Goal: Task Accomplishment & Management: Use online tool/utility

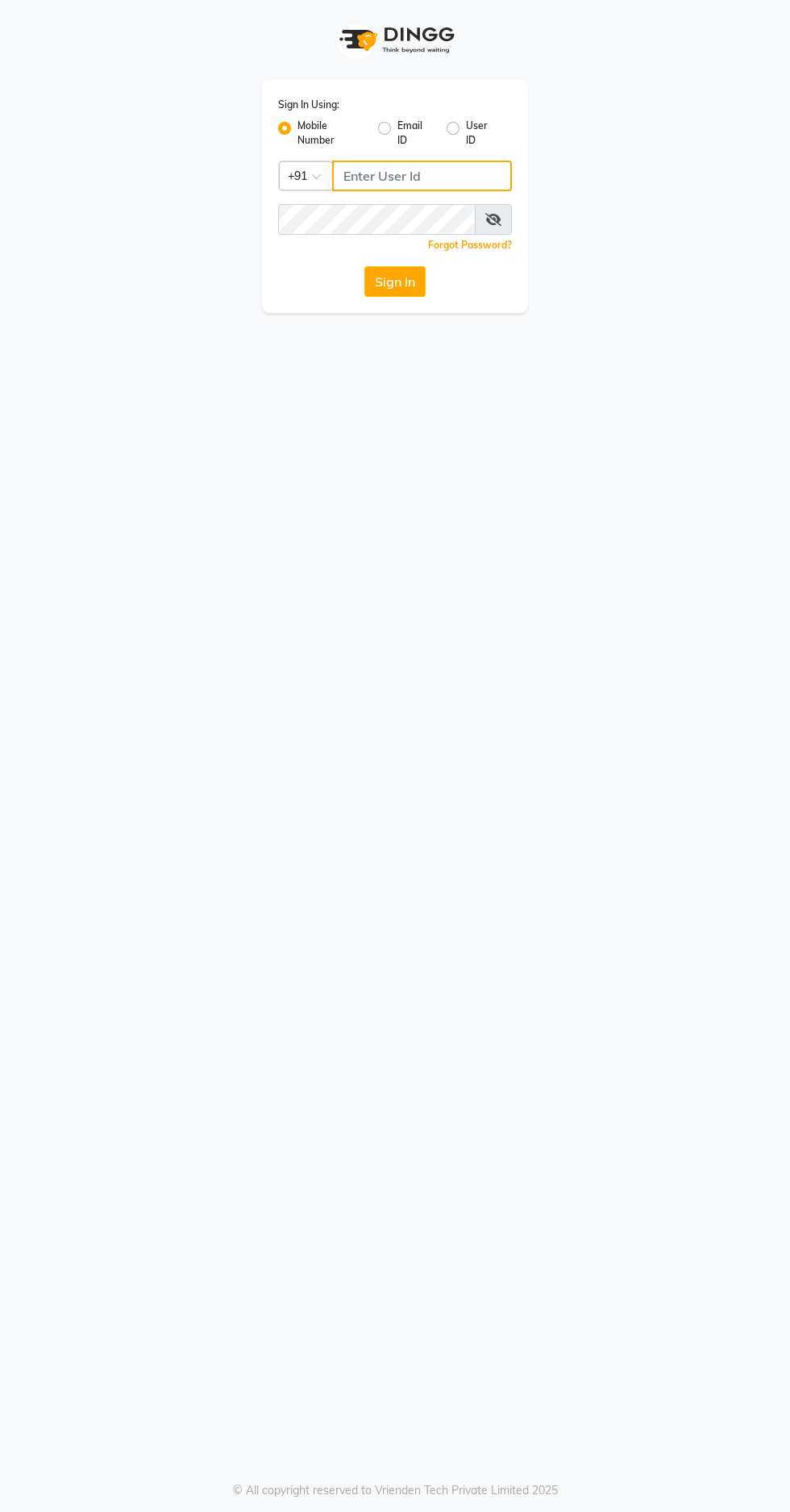
click at [414, 175] on input "Username" at bounding box center [422, 175] width 180 height 31
type input "9966345948"
click at [365, 266] on button "Sign In" at bounding box center [395, 281] width 61 height 31
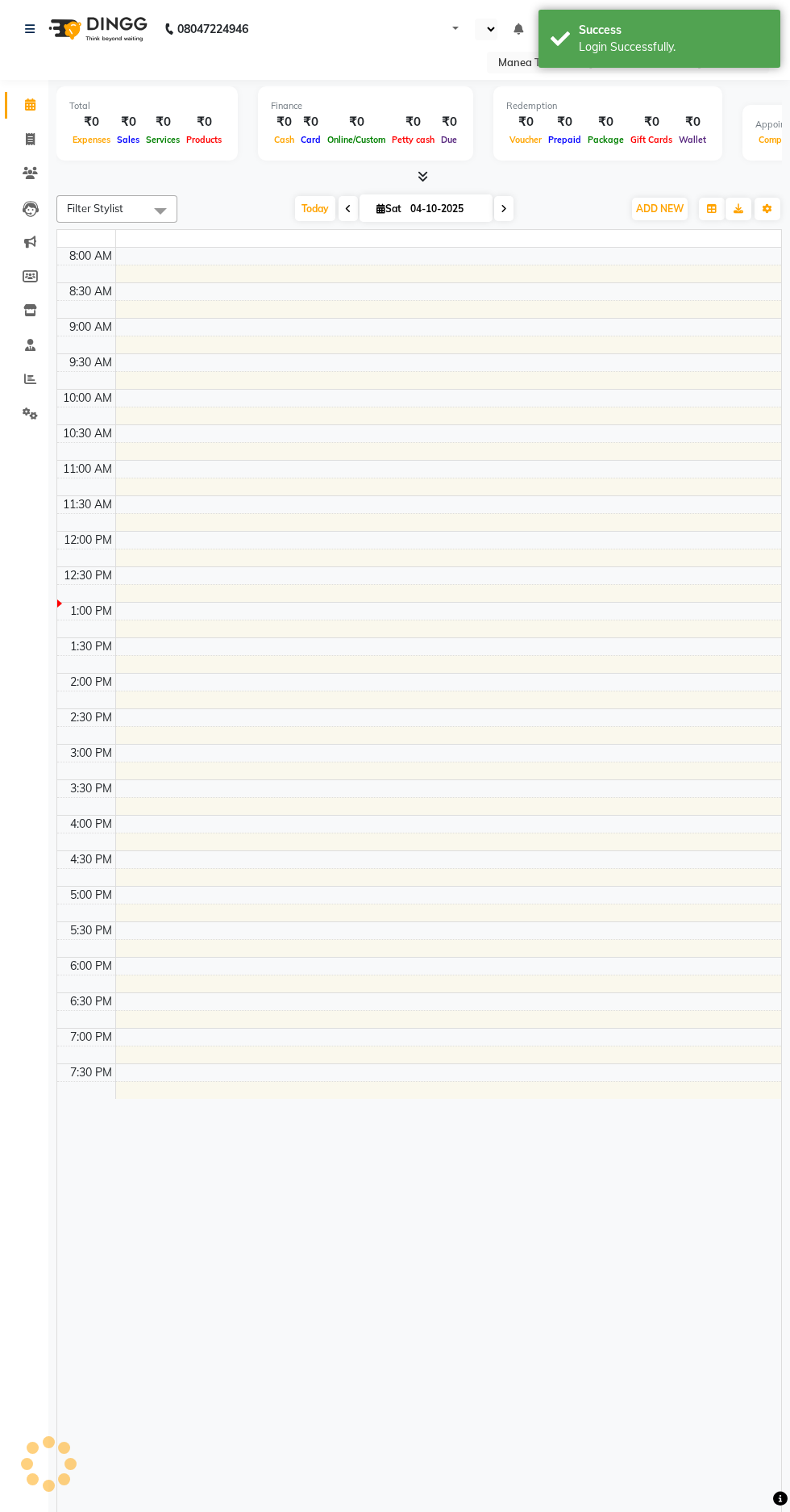
select select "en"
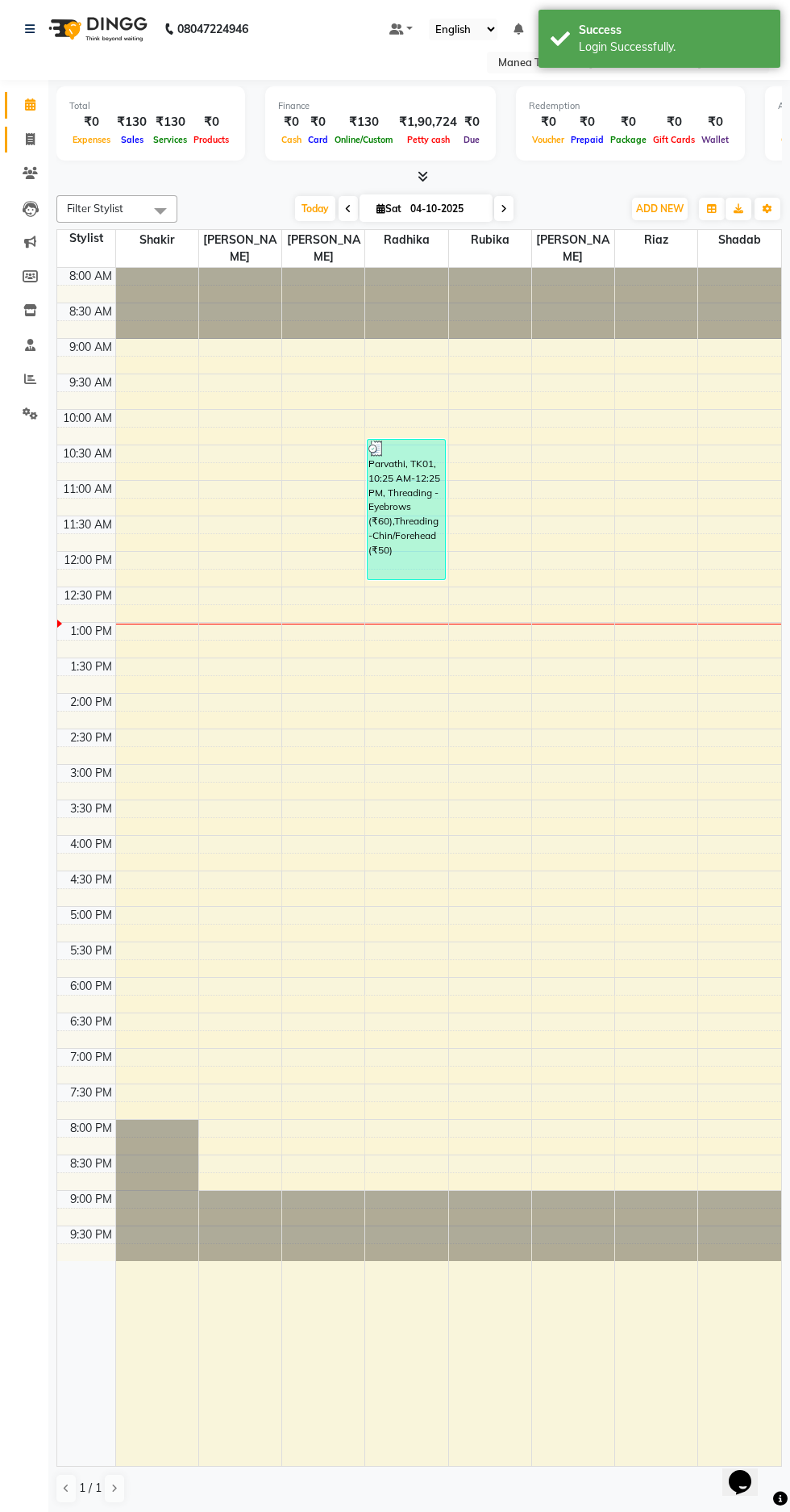
click at [36, 145] on span at bounding box center [30, 140] width 28 height 18
select select "service"
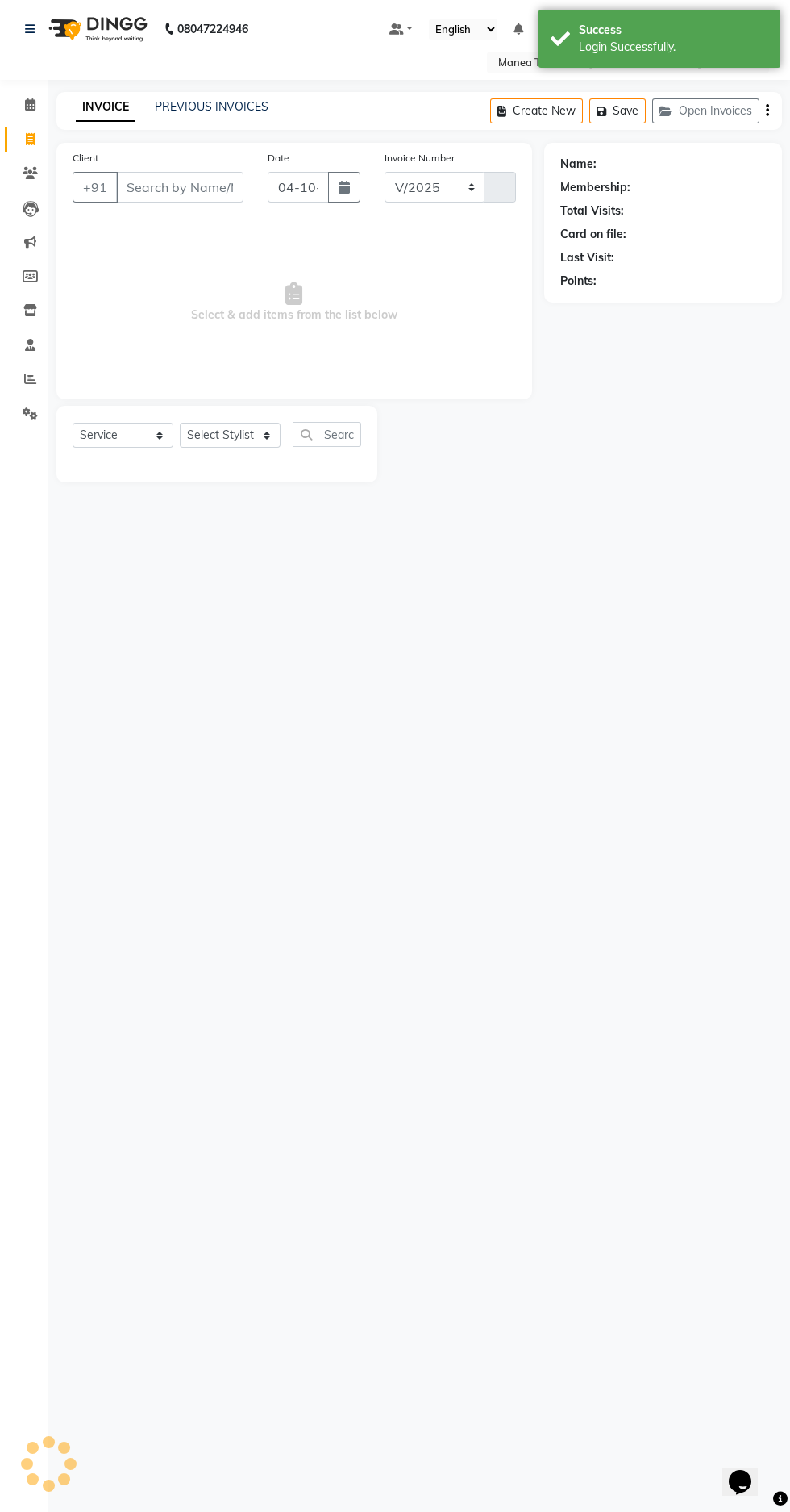
select select "7820"
type input "1904"
click at [237, 444] on select "Select Stylist" at bounding box center [230, 435] width 101 height 25
select select "69986"
click at [180, 423] on select "Select Stylist [PERSON_NAME] [PERSON_NAME] Rubika [PERSON_NAME] [PERSON_NAME]" at bounding box center [230, 435] width 101 height 25
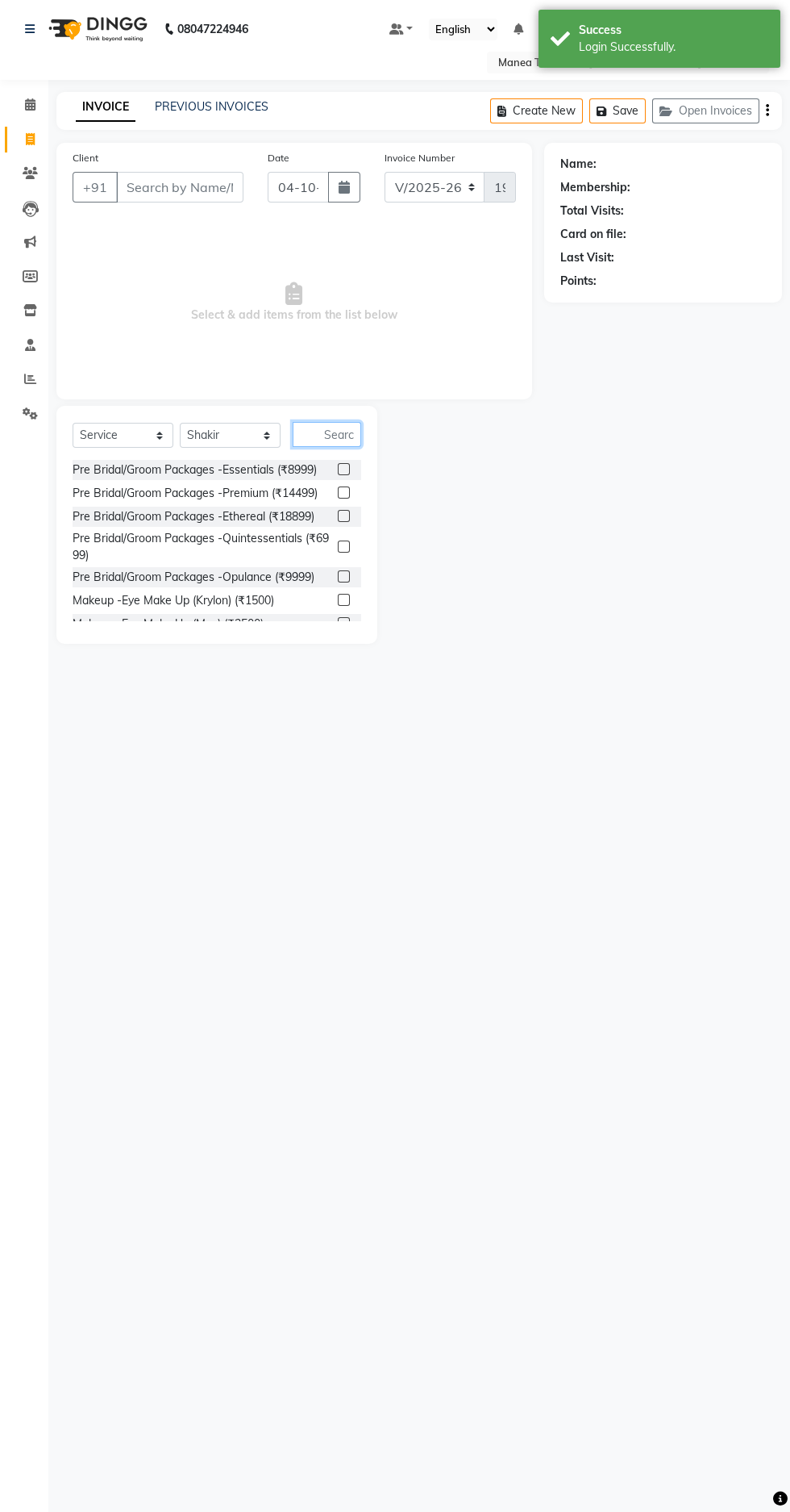
click at [335, 434] on input "text" at bounding box center [327, 434] width 69 height 25
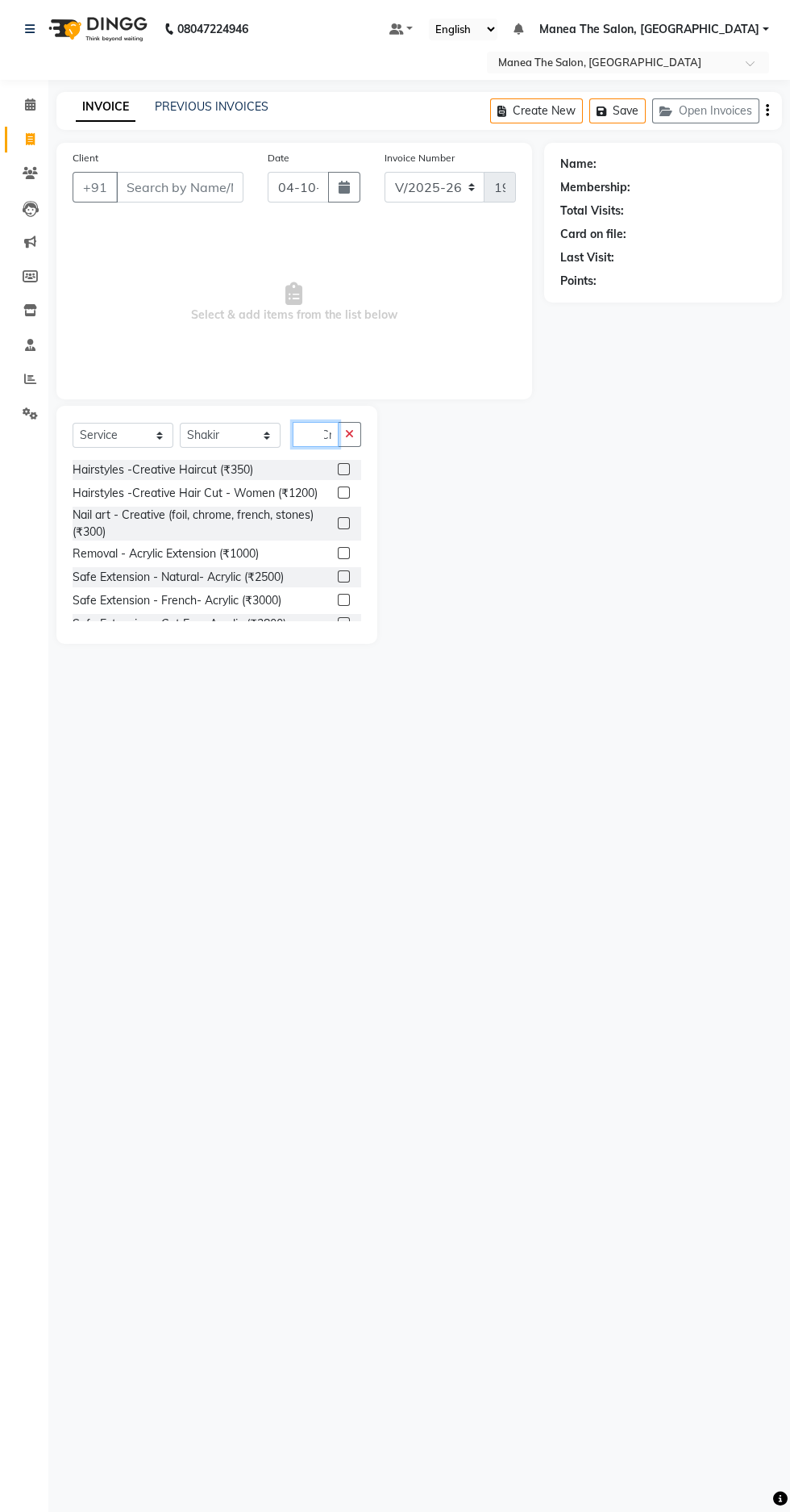
scroll to position [0, 10]
type input "Cre"
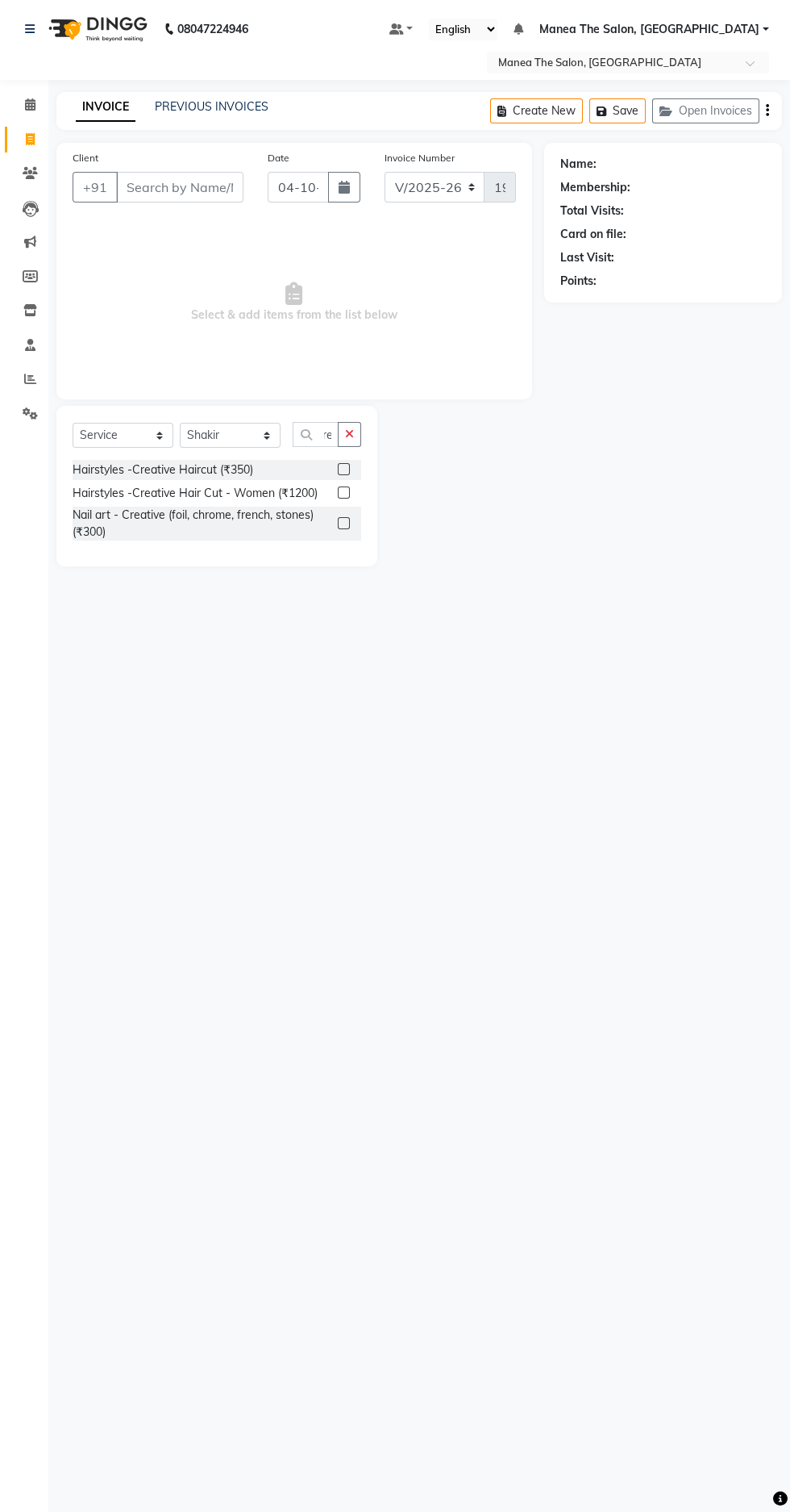
click at [342, 469] on label at bounding box center [343, 469] width 12 height 12
click at [342, 469] on input "checkbox" at bounding box center [342, 469] width 11 height 11
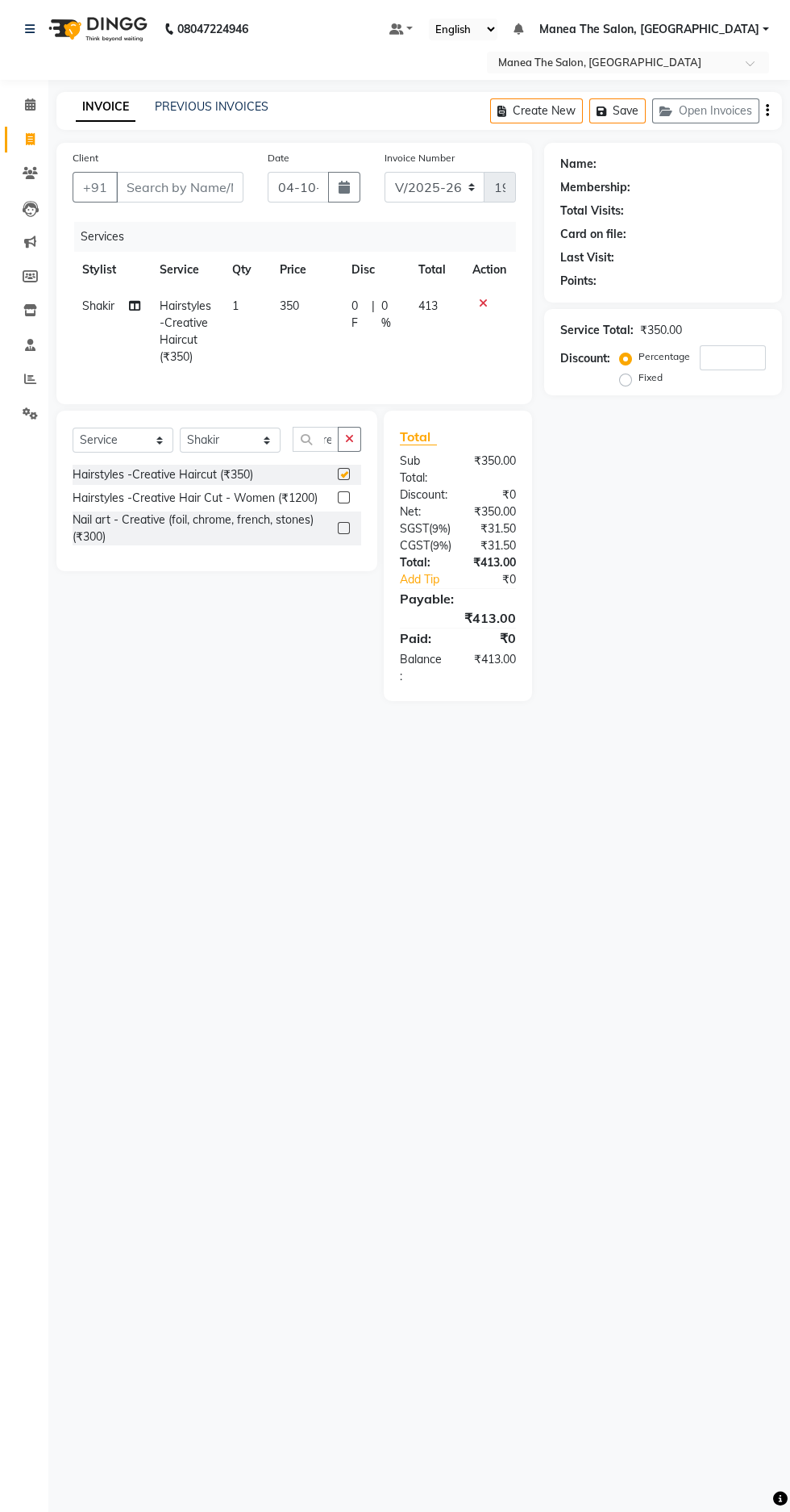
scroll to position [0, 0]
checkbox input "false"
click at [203, 194] on input "Client" at bounding box center [180, 187] width 127 height 31
type input "m"
type input "0"
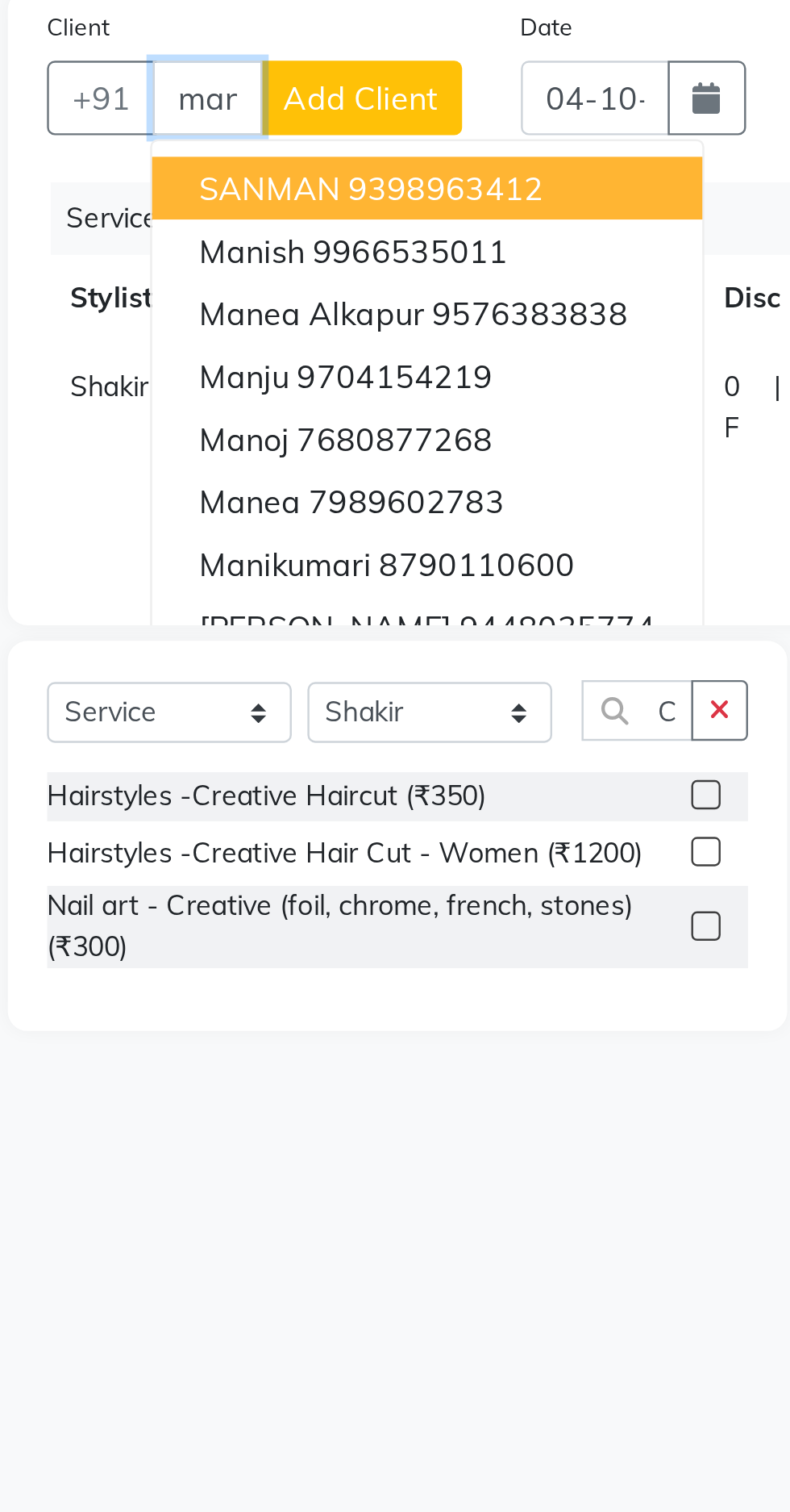
click at [294, 272] on ngb-highlight "9576383838" at bounding box center [271, 276] width 80 height 16
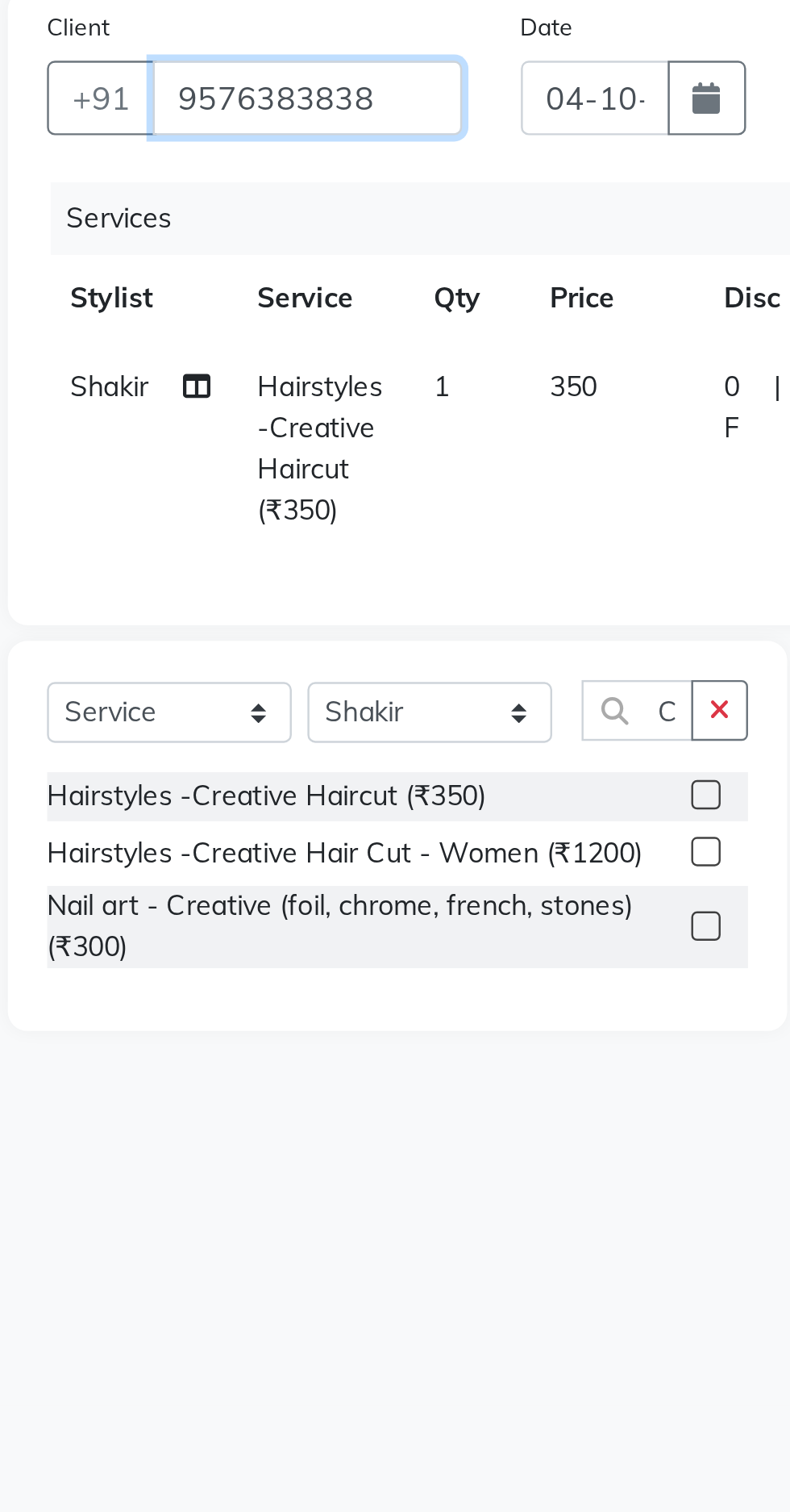
type input "9576383838"
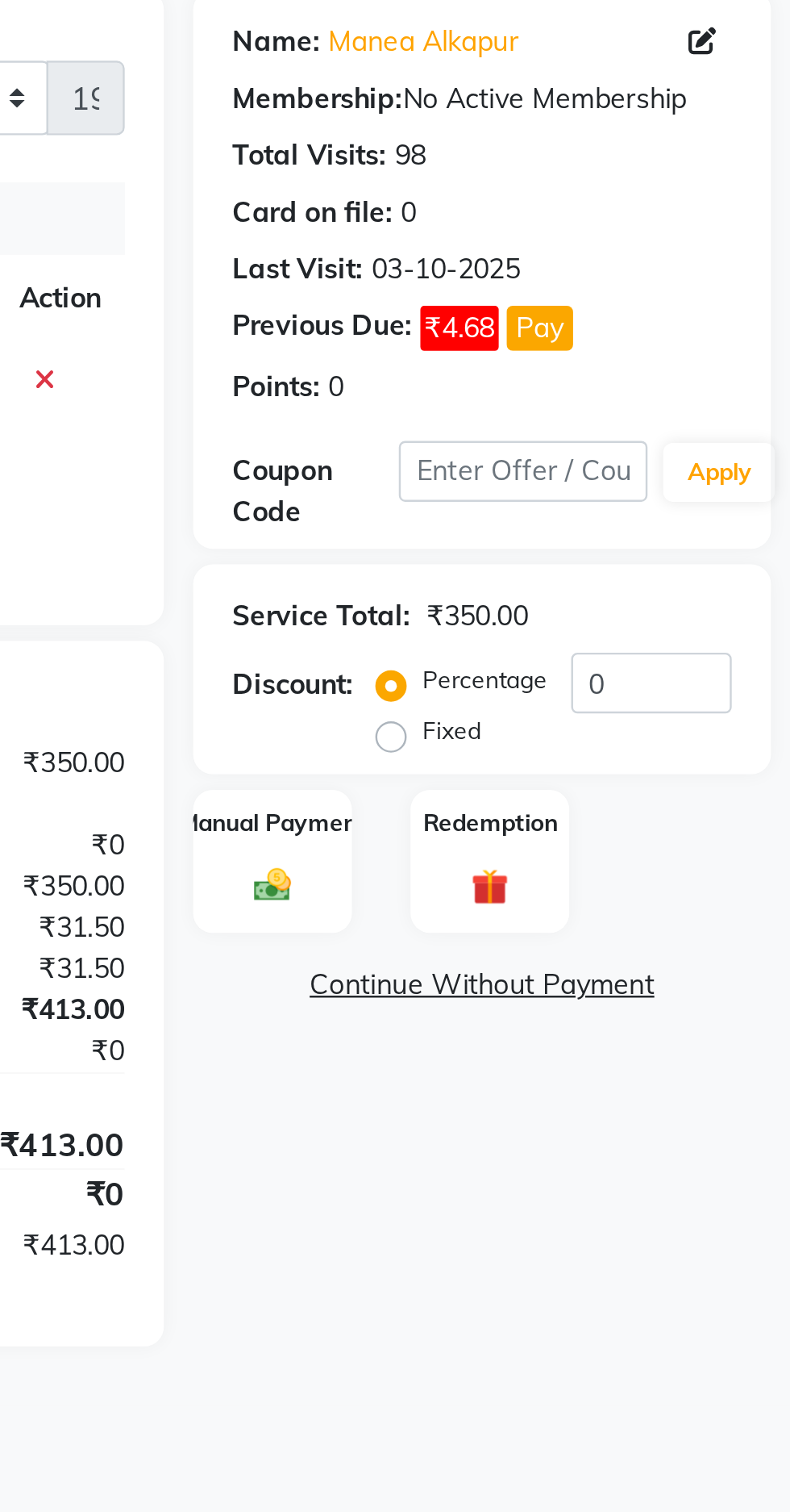
click at [591, 510] on div "Manual Payment" at bounding box center [577, 502] width 65 height 60
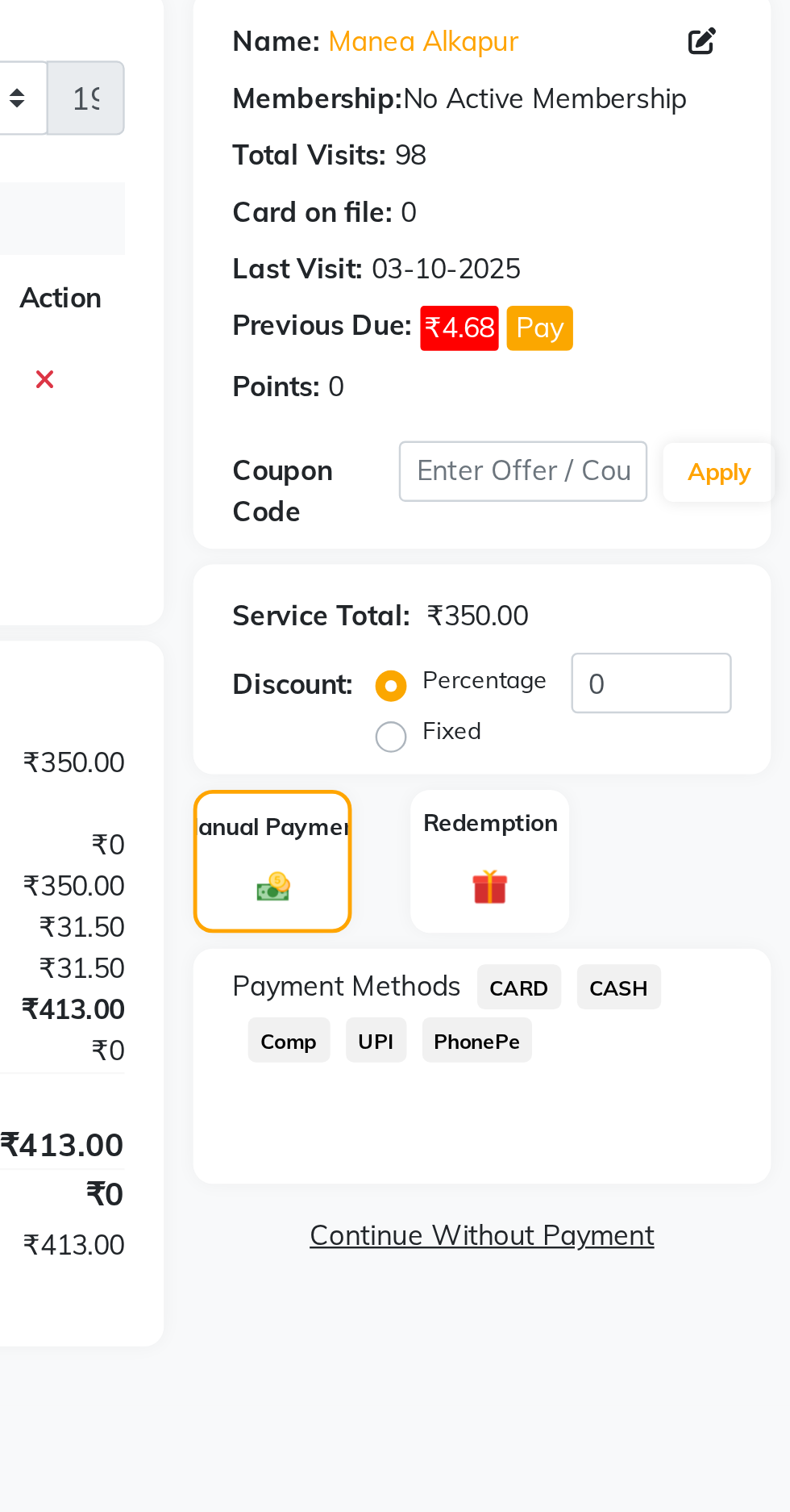
click at [685, 558] on span "CARD" at bounding box center [678, 553] width 35 height 18
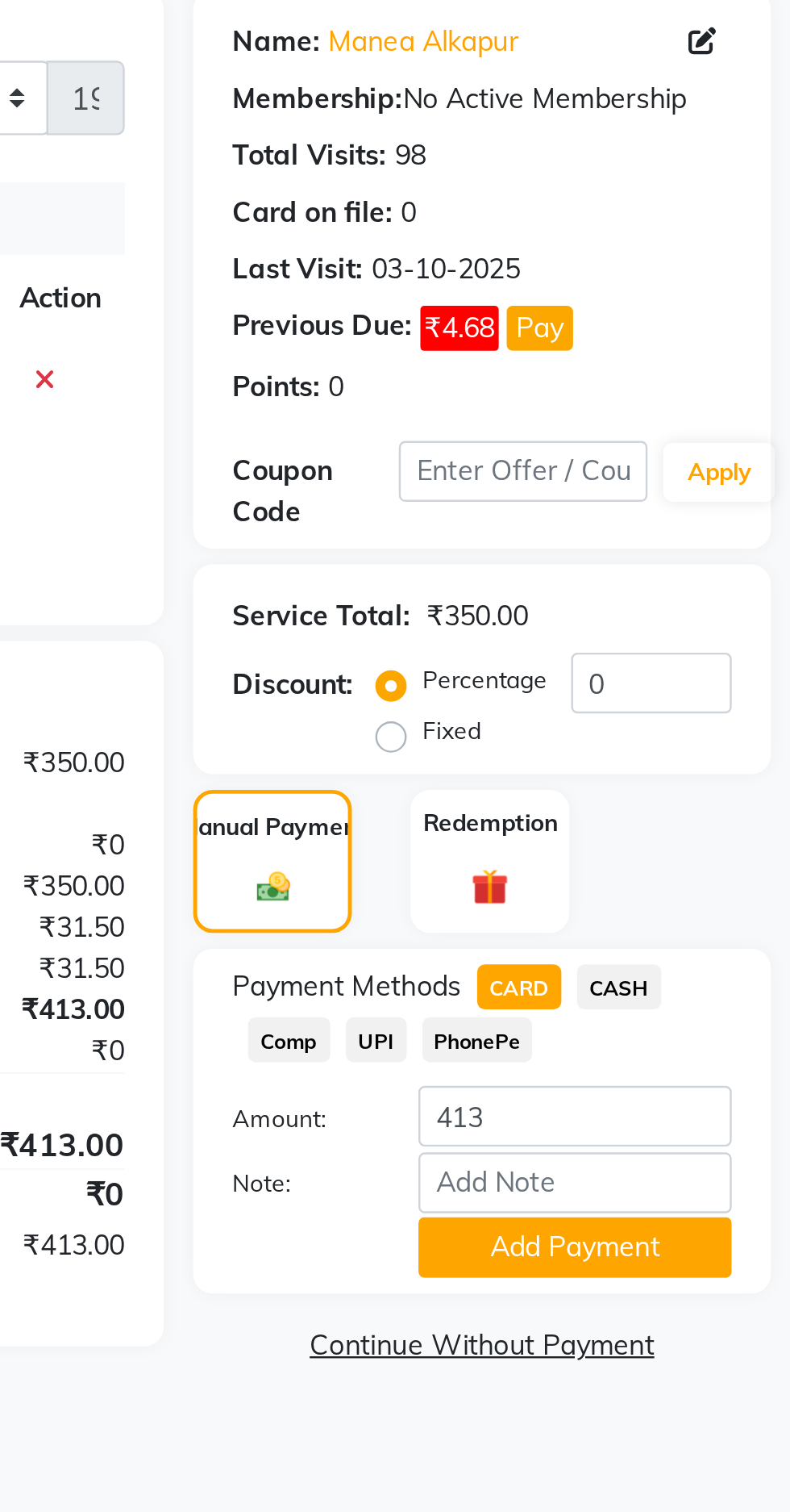
click at [726, 670] on button "Add Payment" at bounding box center [701, 660] width 129 height 25
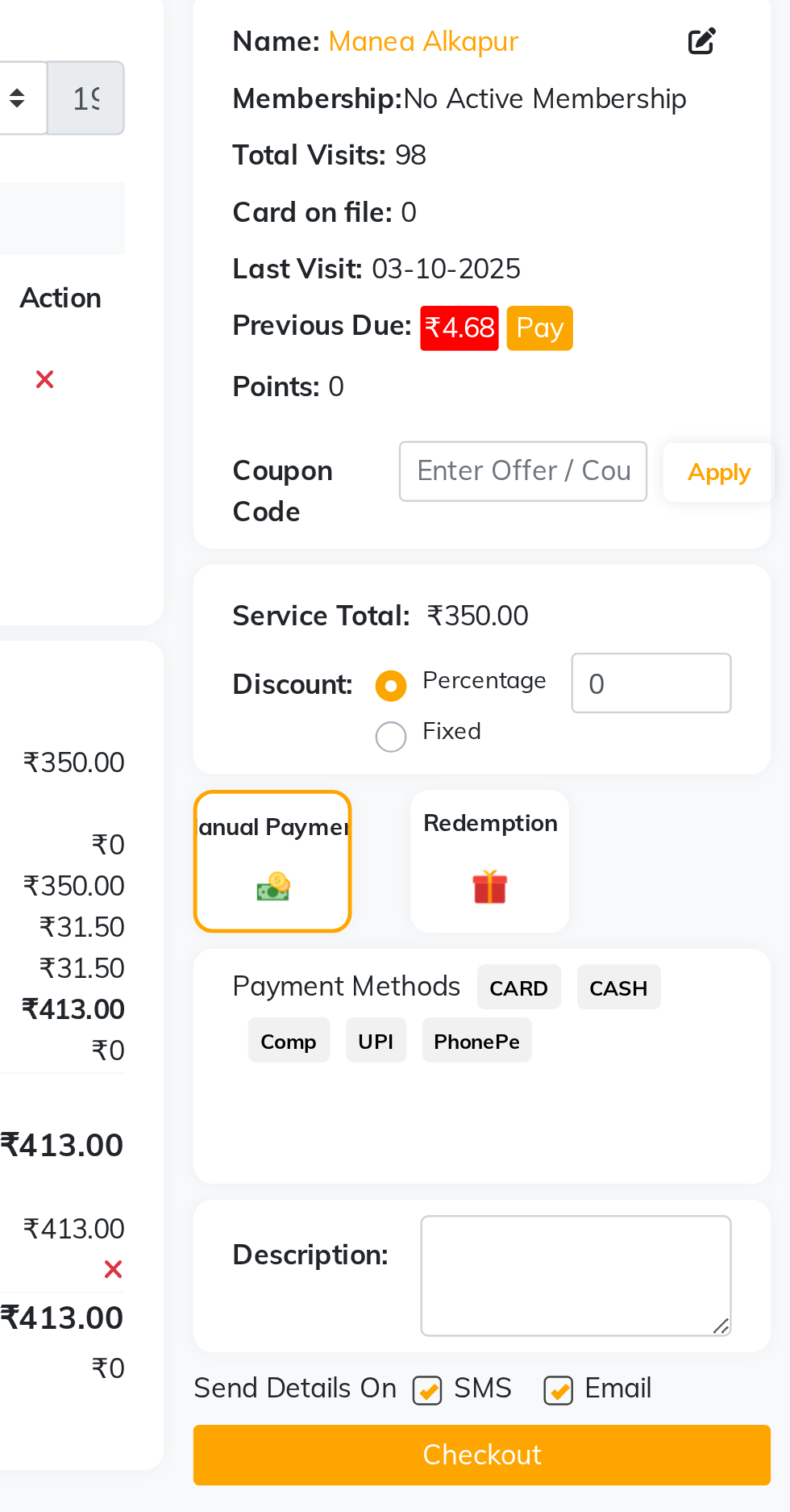
click at [641, 718] on label at bounding box center [640, 719] width 12 height 12
click at [641, 718] on input "checkbox" at bounding box center [639, 720] width 11 height 11
checkbox input "false"
click at [701, 718] on label at bounding box center [694, 719] width 12 height 12
click at [699, 718] on input "checkbox" at bounding box center [693, 720] width 11 height 11
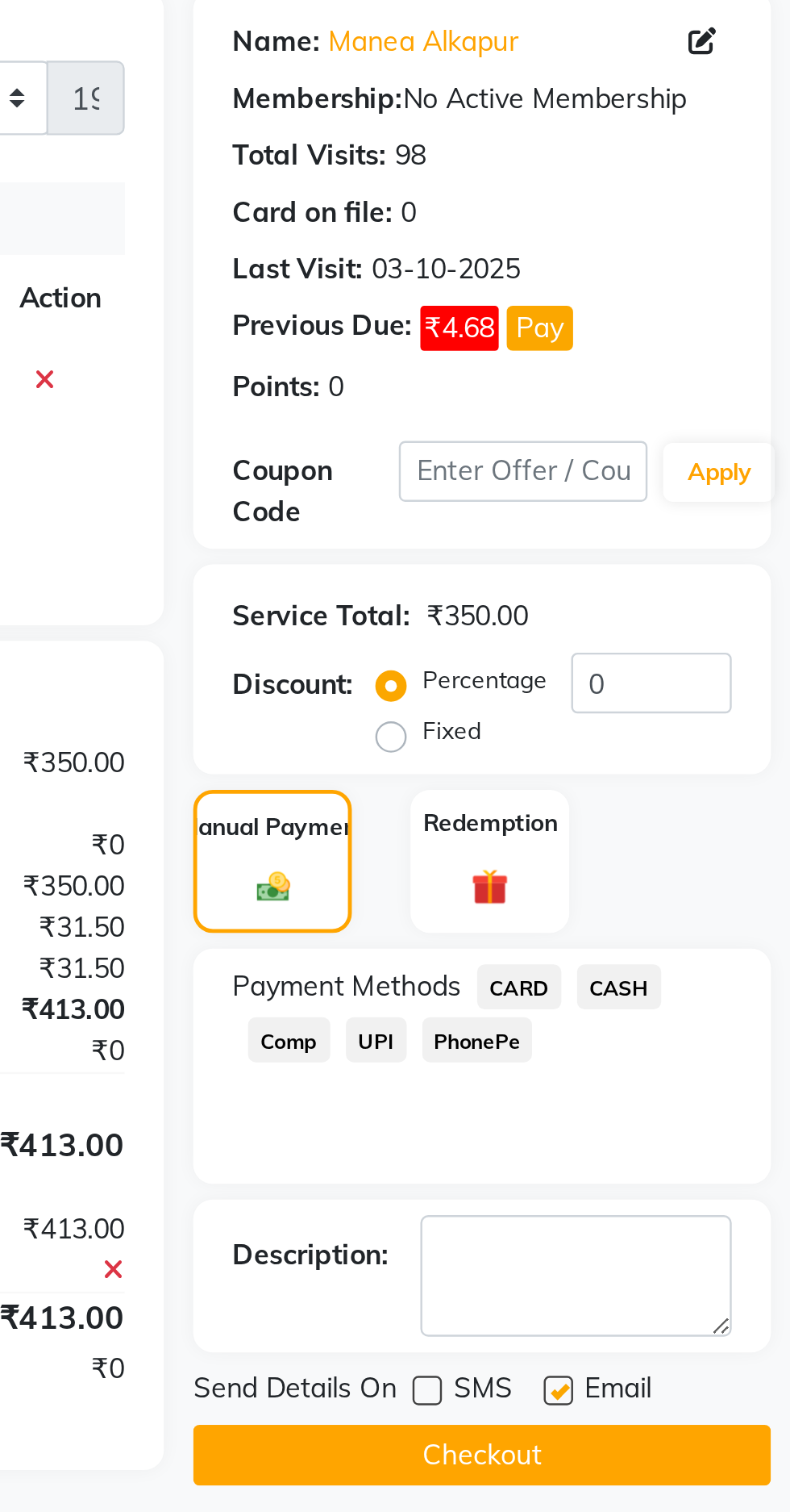
checkbox input "false"
click at [706, 752] on button "Checkout" at bounding box center [663, 746] width 238 height 25
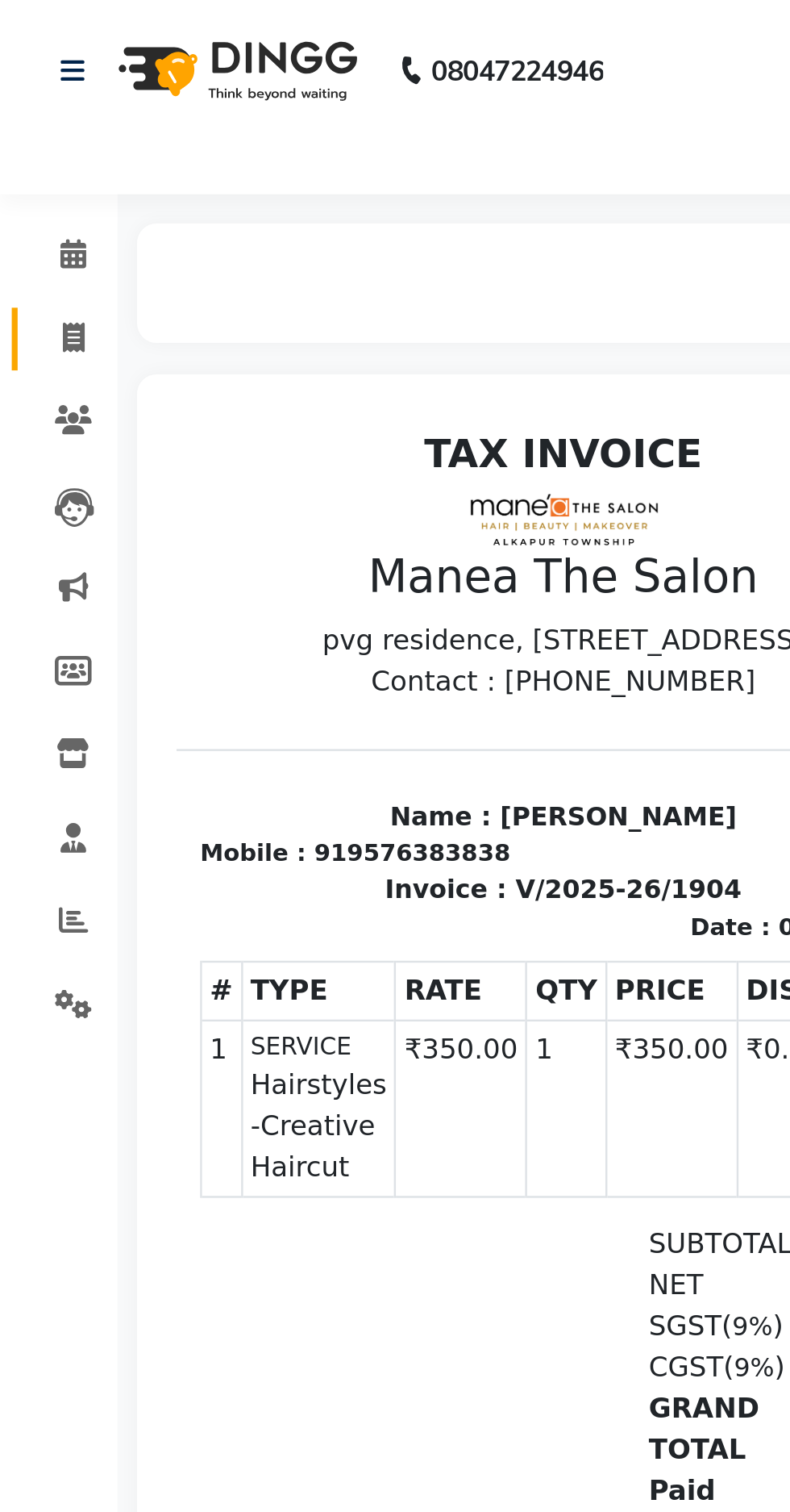
click at [39, 146] on span at bounding box center [30, 140] width 28 height 18
select select "service"
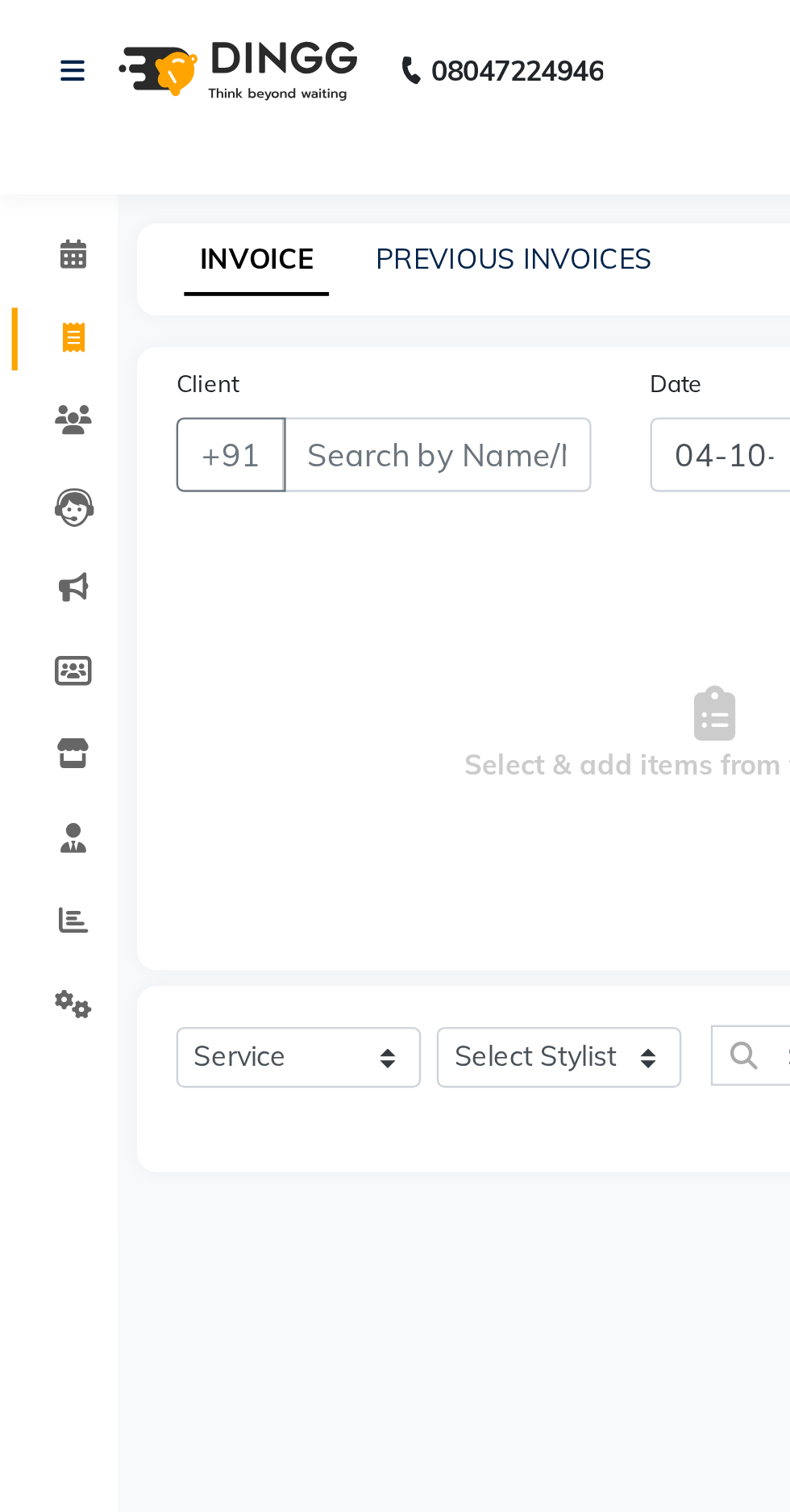
type input "1905"
select select "7820"
click at [213, 103] on link "PREVIOUS INVOICES" at bounding box center [211, 107] width 113 height 15
